Goal: Answer question/provide support

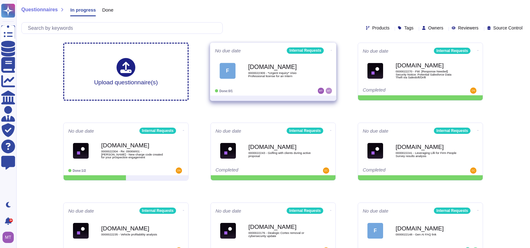
click at [258, 68] on b "[DOMAIN_NAME]" at bounding box center [279, 67] width 63 height 6
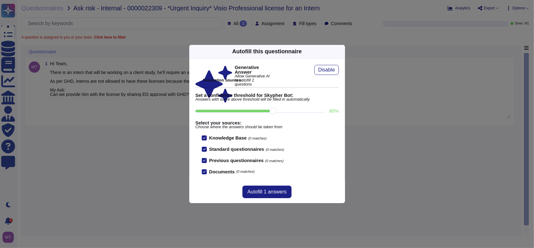
click at [341, 51] on icon at bounding box center [341, 51] width 0 height 0
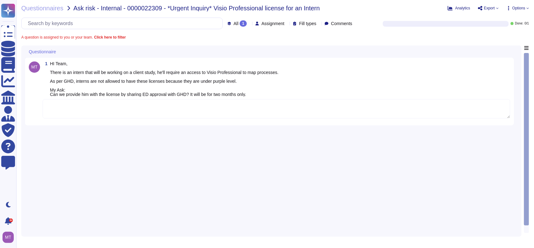
click at [145, 109] on textarea at bounding box center [277, 108] width 468 height 19
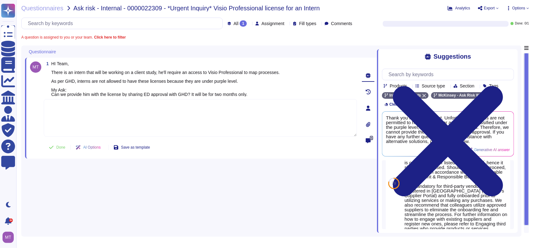
scroll to position [116, 0]
